Goal: Information Seeking & Learning: Learn about a topic

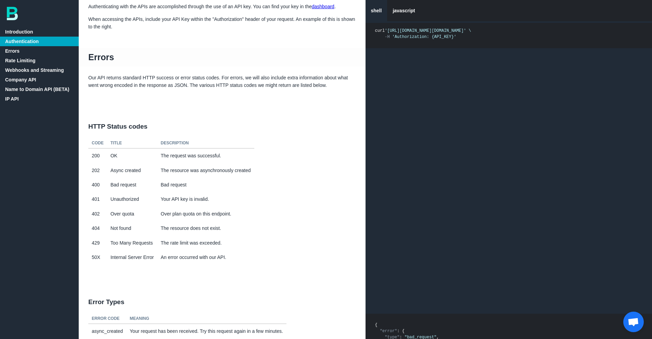
scroll to position [135, 0]
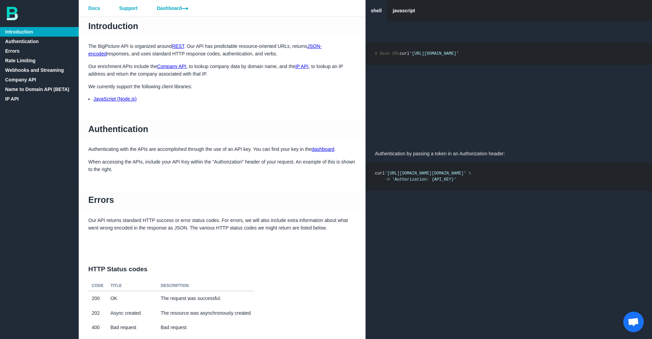
scroll to position [135, 0]
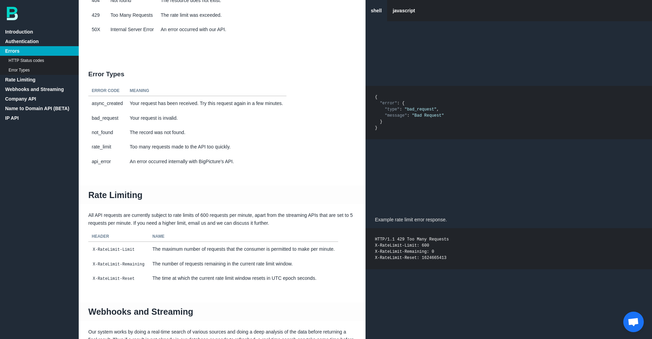
scroll to position [390, 0]
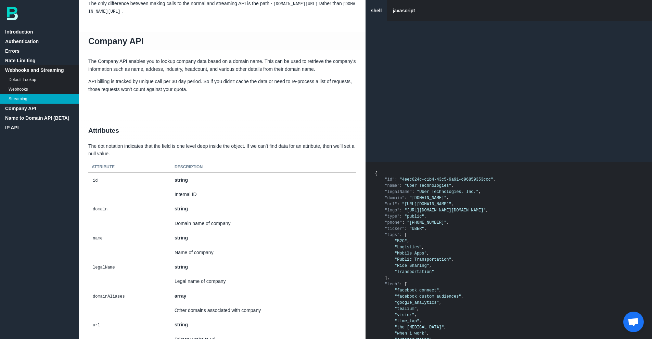
scroll to position [1453, 0]
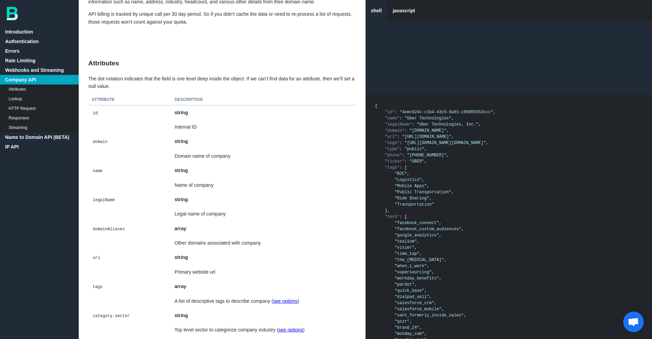
scroll to position [1182, 0]
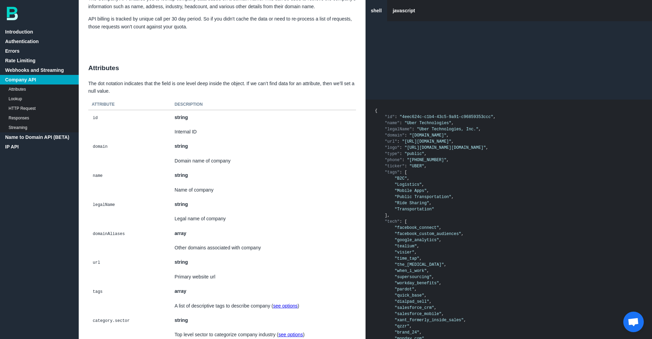
click at [21, 89] on link "Attributes" at bounding box center [39, 89] width 79 height 10
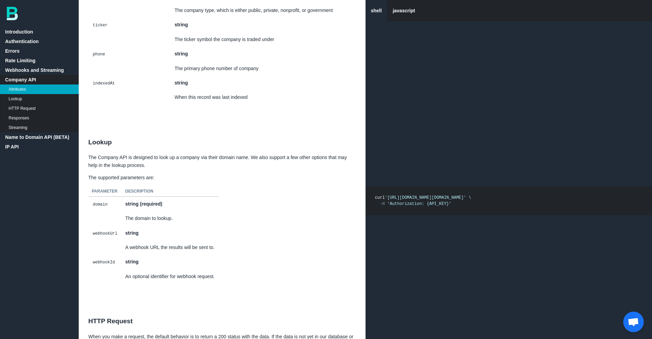
scroll to position [2744, 0]
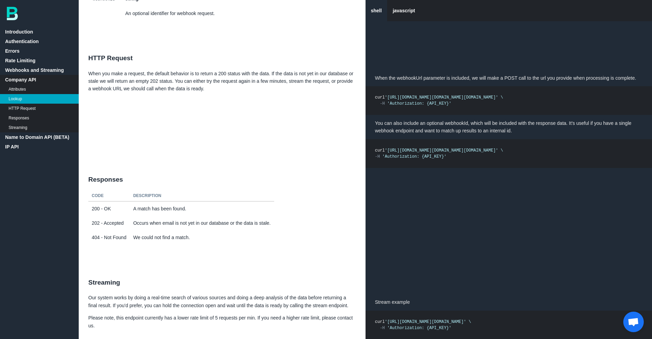
scroll to position [2983, 0]
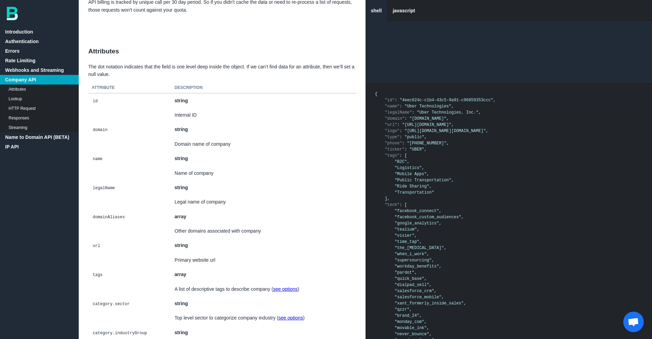
scroll to position [1136, 0]
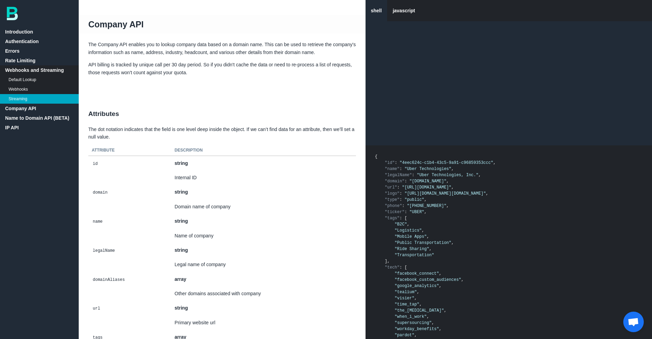
click at [36, 78] on link "Default Lookup" at bounding box center [39, 80] width 79 height 10
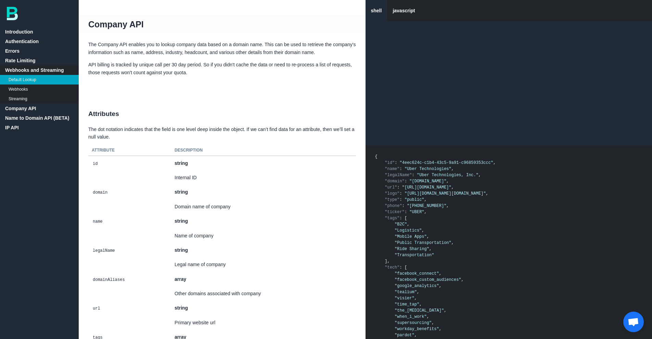
scroll to position [747, 0]
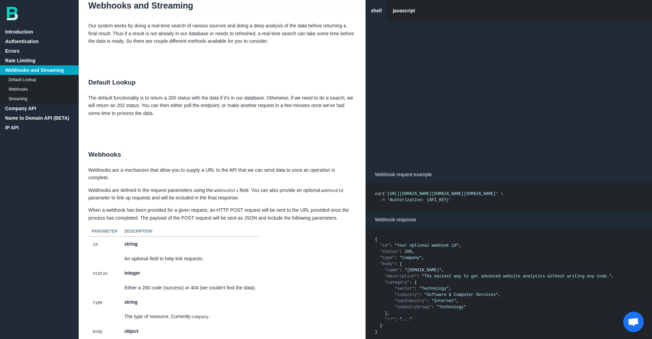
scroll to position [698, 0]
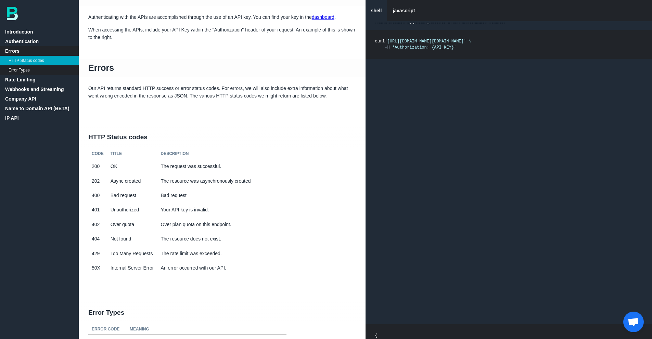
scroll to position [100, 0]
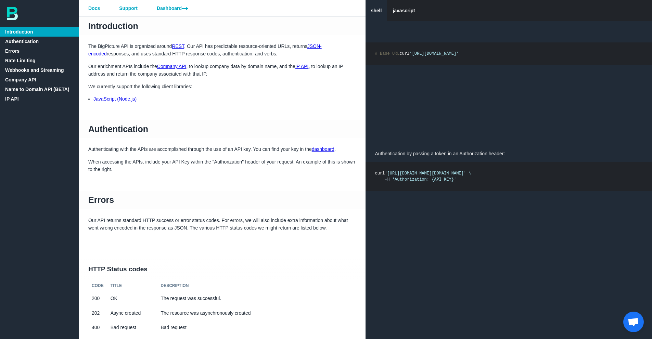
click at [18, 83] on link "Company API" at bounding box center [39, 80] width 79 height 10
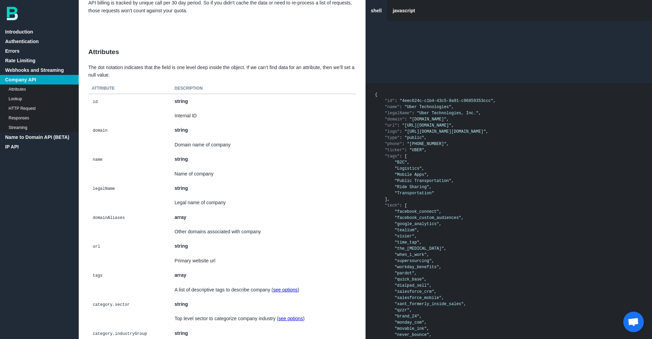
scroll to position [1201, 0]
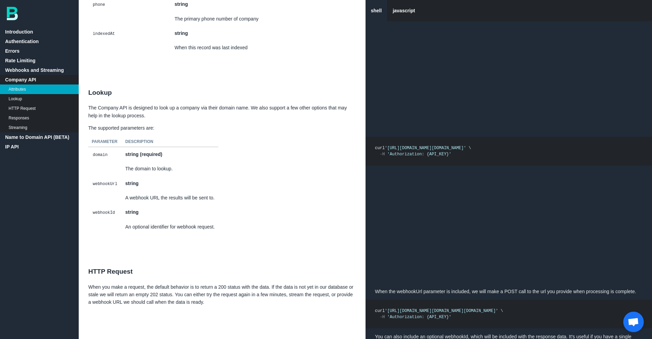
scroll to position [2724, 0]
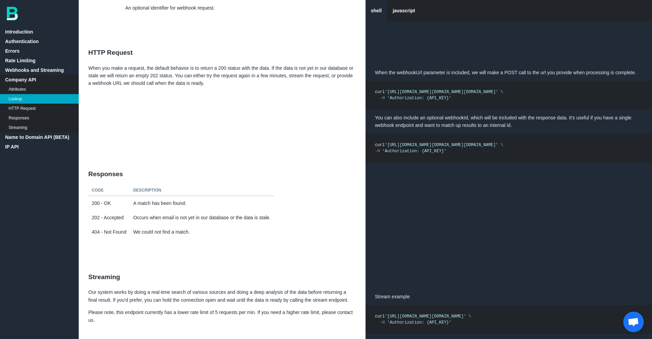
scroll to position [2944, 0]
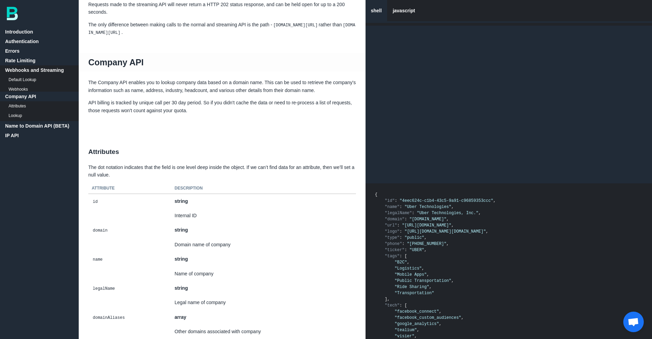
scroll to position [1097, 0]
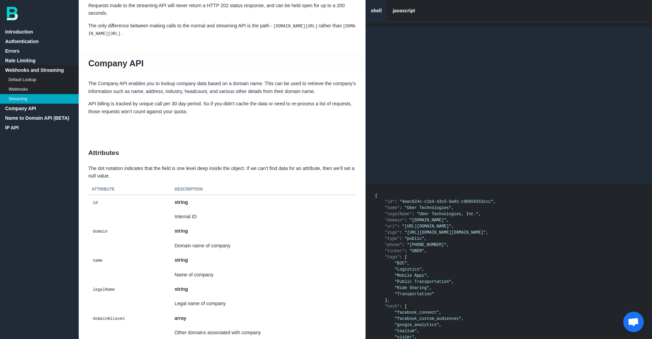
click at [41, 110] on link "Company API" at bounding box center [39, 109] width 79 height 10
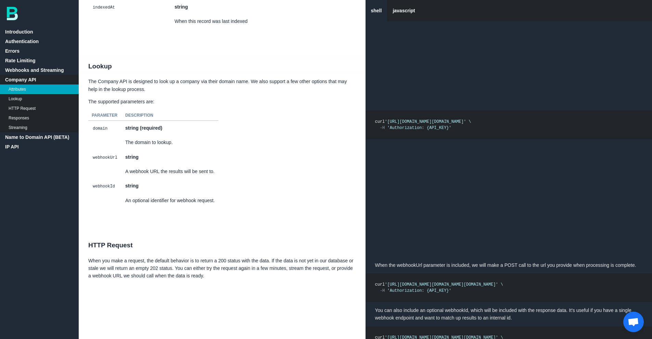
scroll to position [2751, 0]
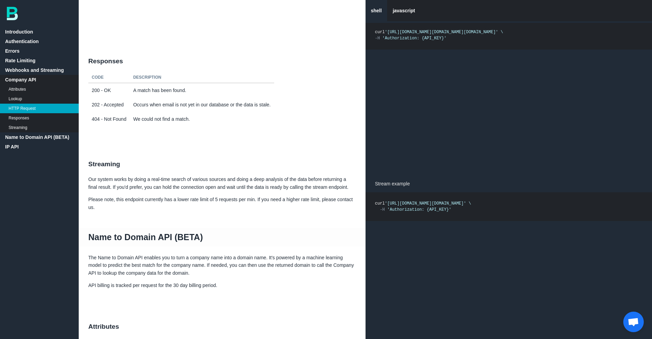
scroll to position [3027, 0]
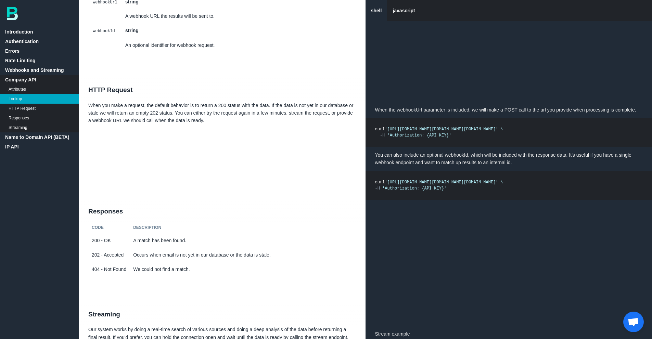
scroll to position [2906, 0]
